Goal: Find specific page/section: Find specific page/section

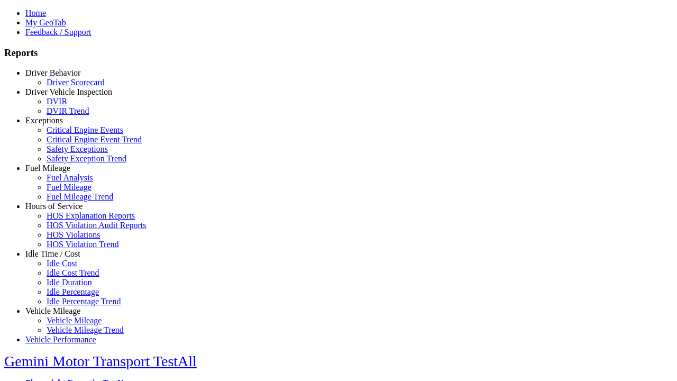
click at [61, 96] on link "Driver Vehicle Inspection" at bounding box center [68, 91] width 87 height 9
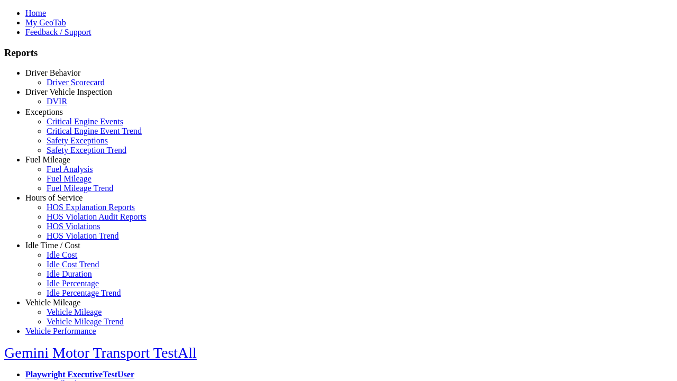
click at [67, 106] on link "DVIR" at bounding box center [57, 101] width 21 height 9
